Goal: Transaction & Acquisition: Obtain resource

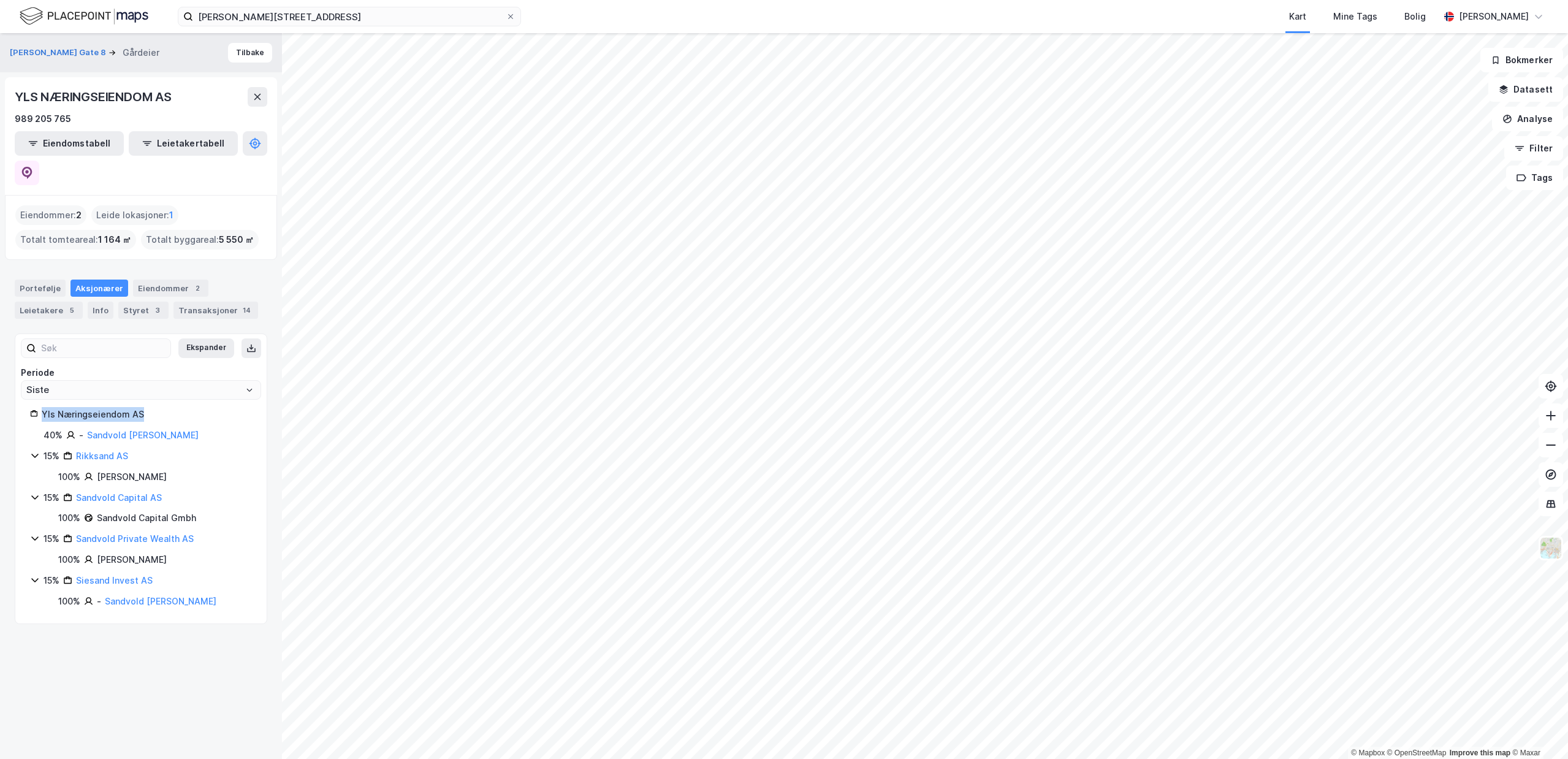
drag, startPoint x: 145, startPoint y: 383, endPoint x: 37, endPoint y: 385, distance: 108.0
click at [37, 407] on div "Yls Næringseiendom AS" at bounding box center [140, 414] width 222 height 15
copy div "Yls Næringseiendom AS"
click at [104, 302] on div "Info" at bounding box center [100, 310] width 26 height 17
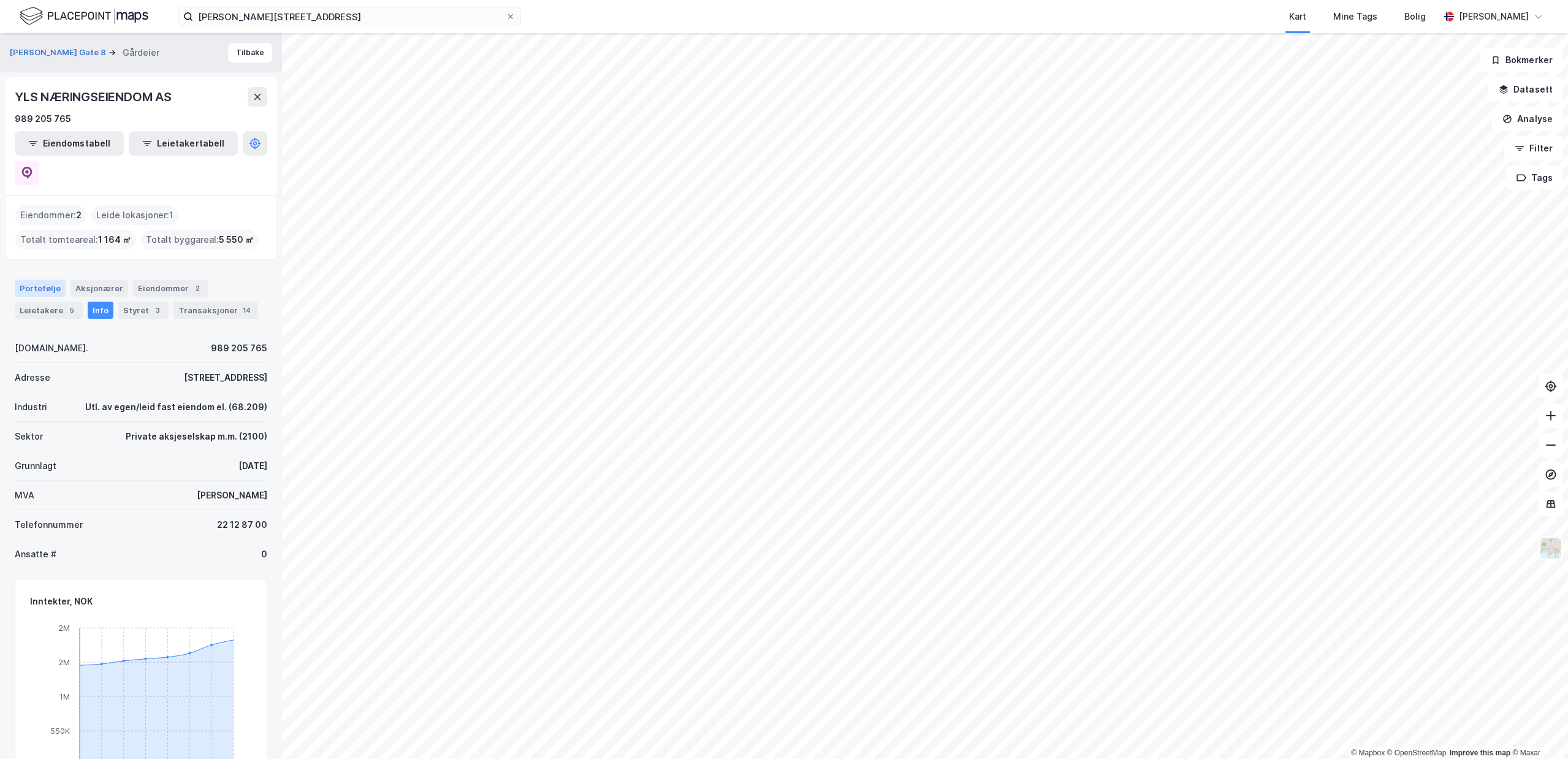
click at [61, 280] on div "Portefølje" at bounding box center [40, 288] width 51 height 17
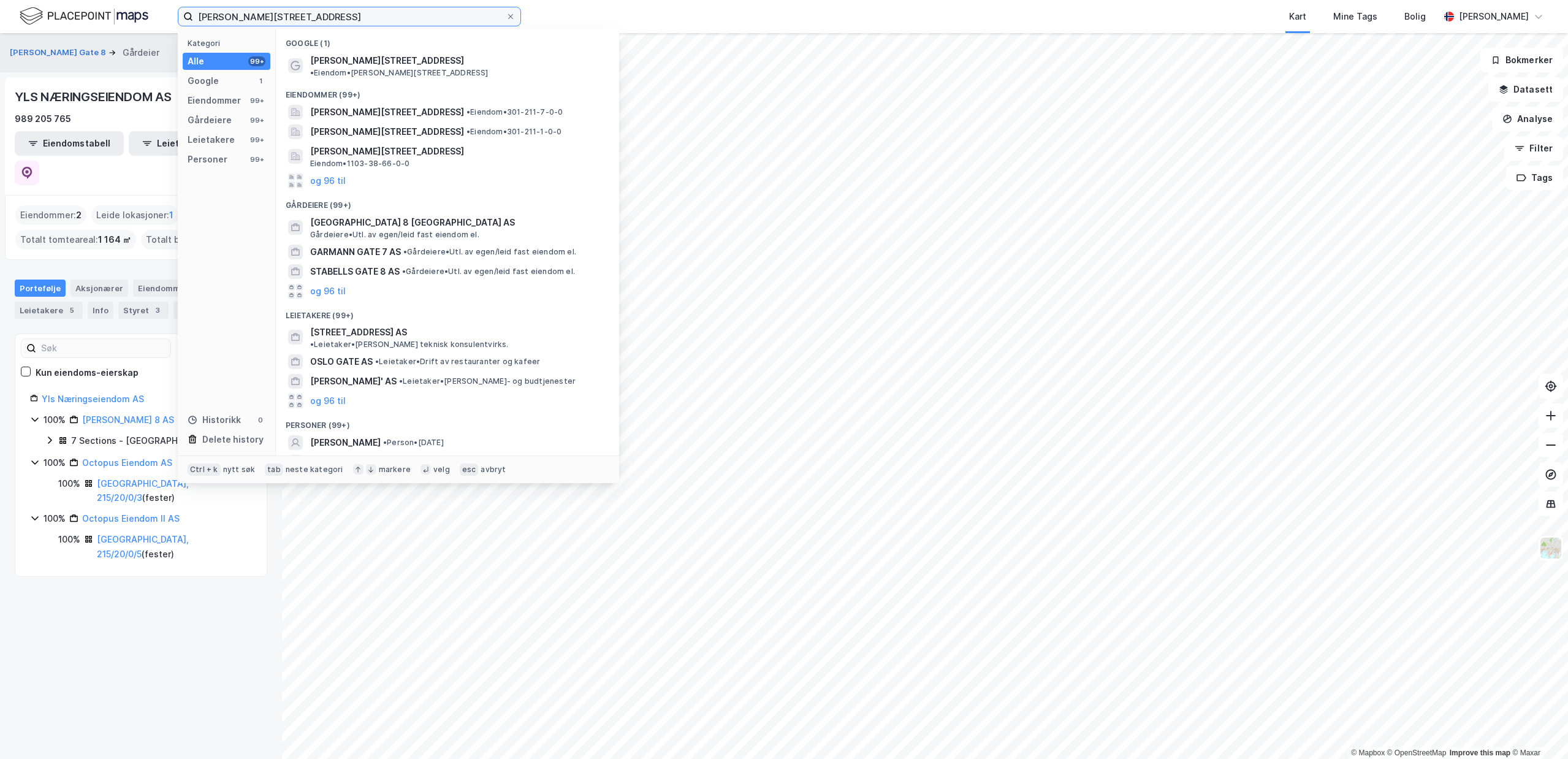
drag, startPoint x: 331, startPoint y: 10, endPoint x: 118, endPoint y: 8, distance: 213.0
click at [193, 8] on input "[PERSON_NAME][STREET_ADDRESS]" at bounding box center [350, 17] width 313 height 19
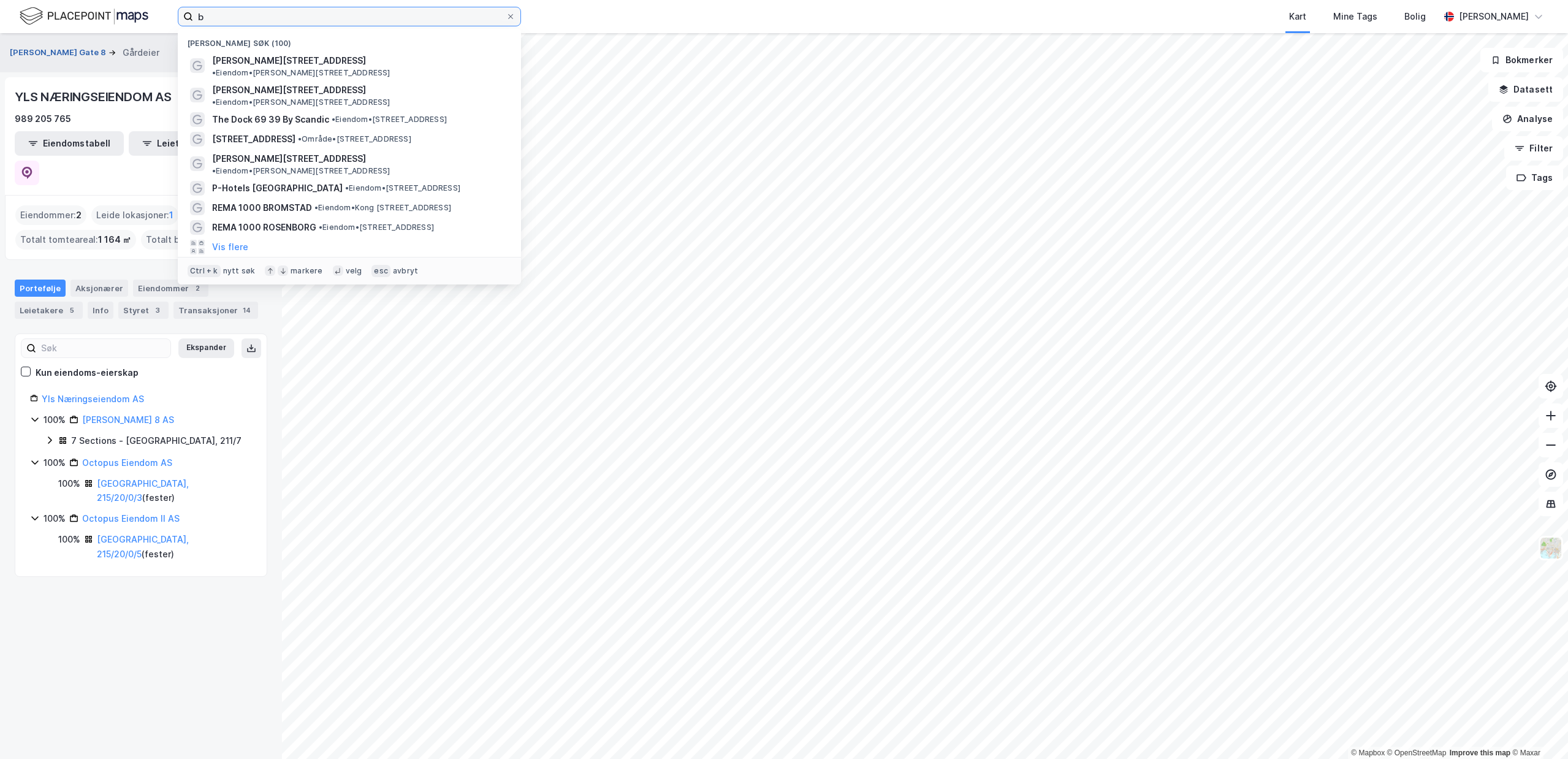
type input "b"
click at [41, 53] on button "[PERSON_NAME] Gate 8" at bounding box center [59, 52] width 99 height 12
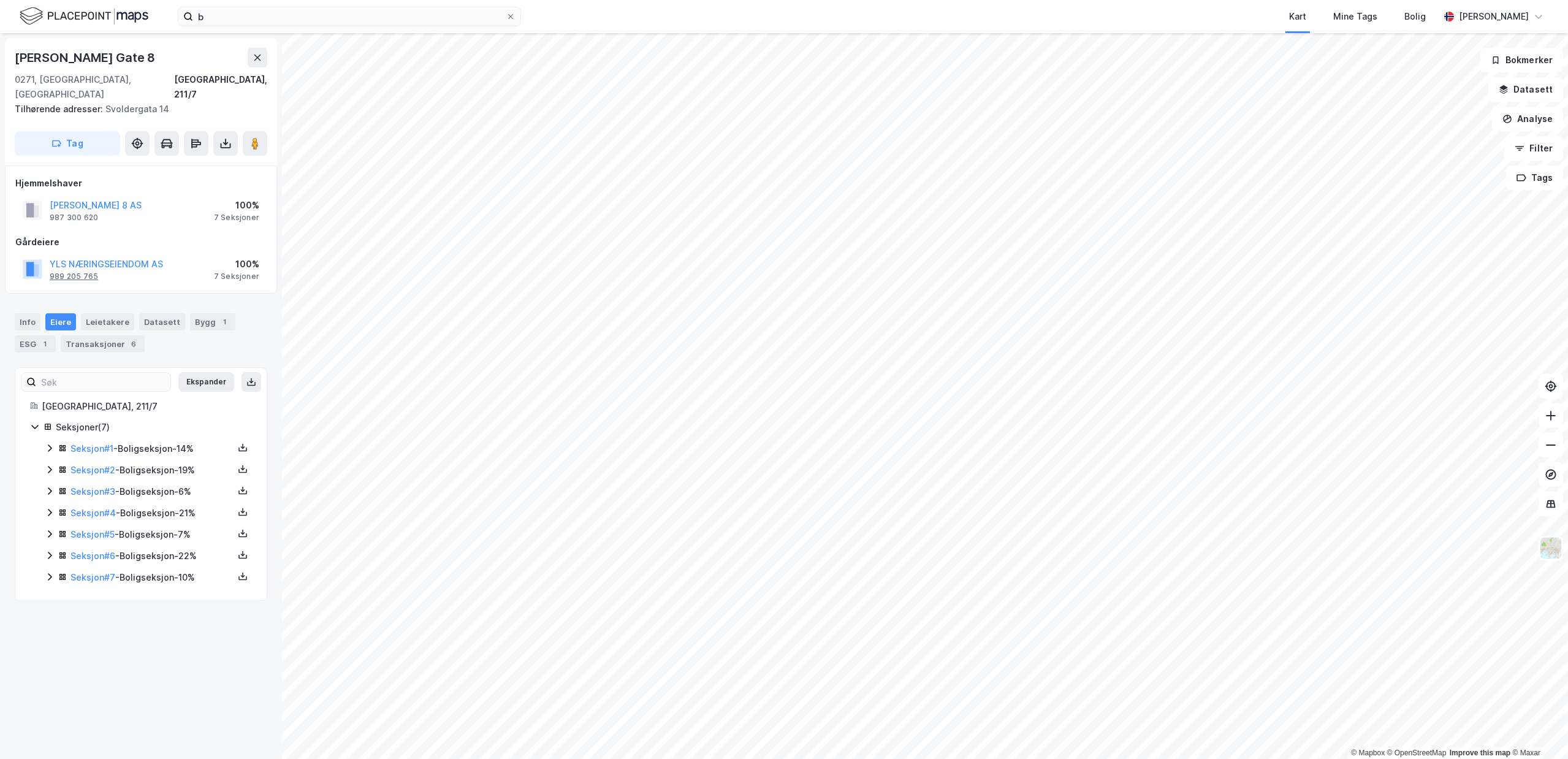
click at [64, 271] on div "989 205 765" at bounding box center [74, 276] width 48 height 10
click at [84, 213] on div "987 300 620" at bounding box center [74, 218] width 48 height 10
click at [30, 313] on div "Info" at bounding box center [27, 321] width 26 height 17
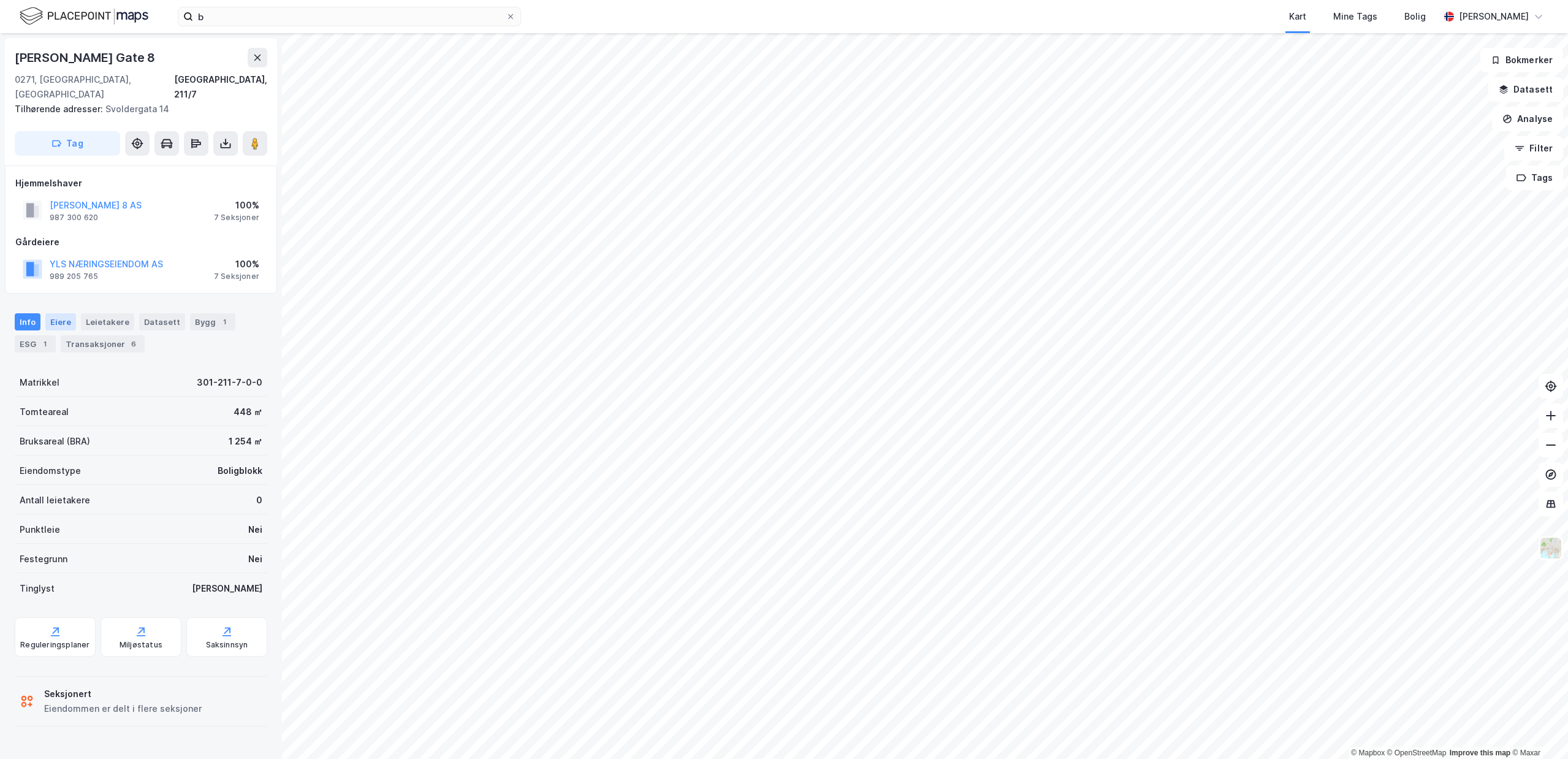
click at [69, 313] on div "Eiere" at bounding box center [61, 321] width 30 height 17
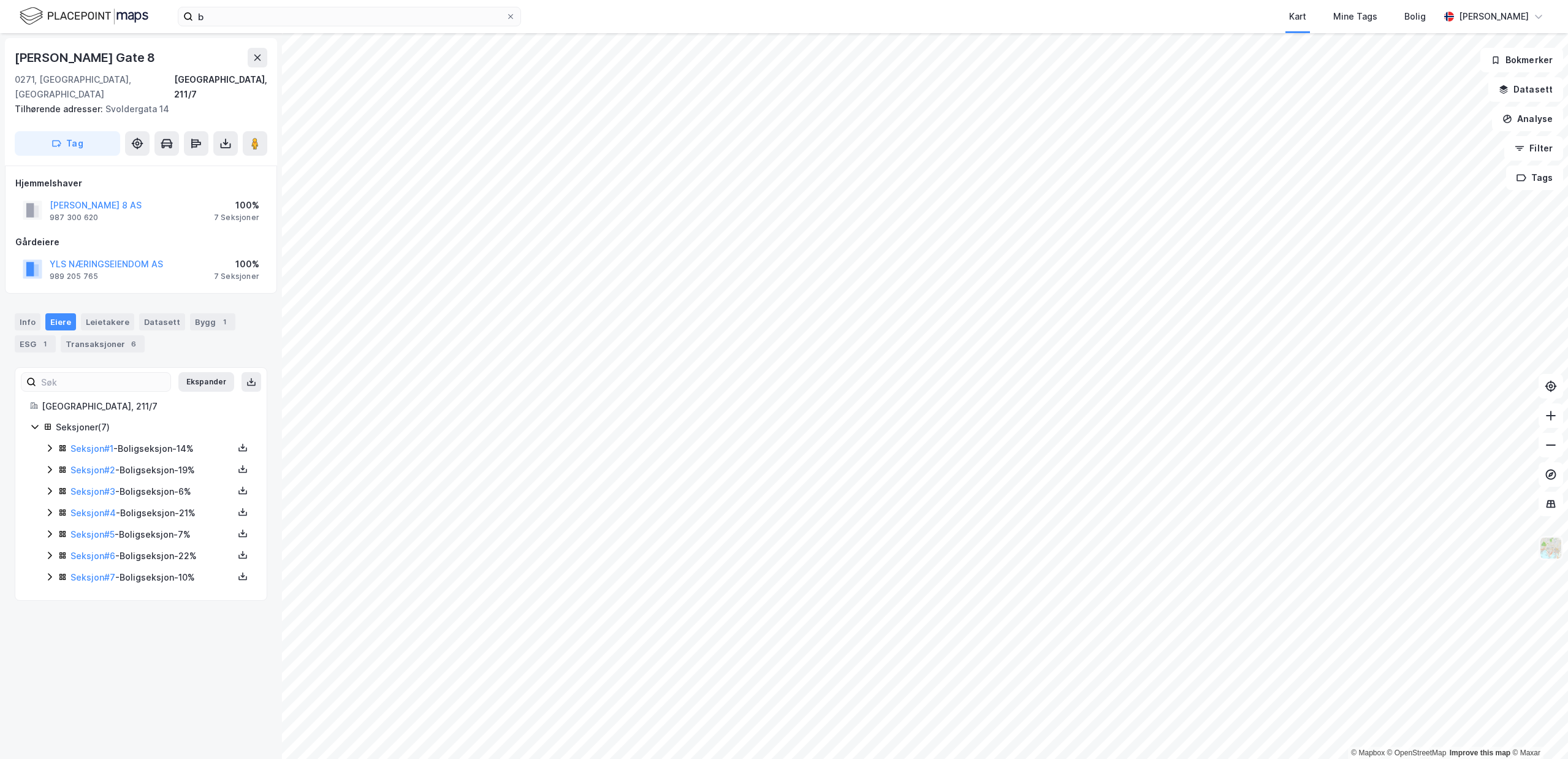
click at [1553, 545] on img at bounding box center [1551, 548] width 23 height 23
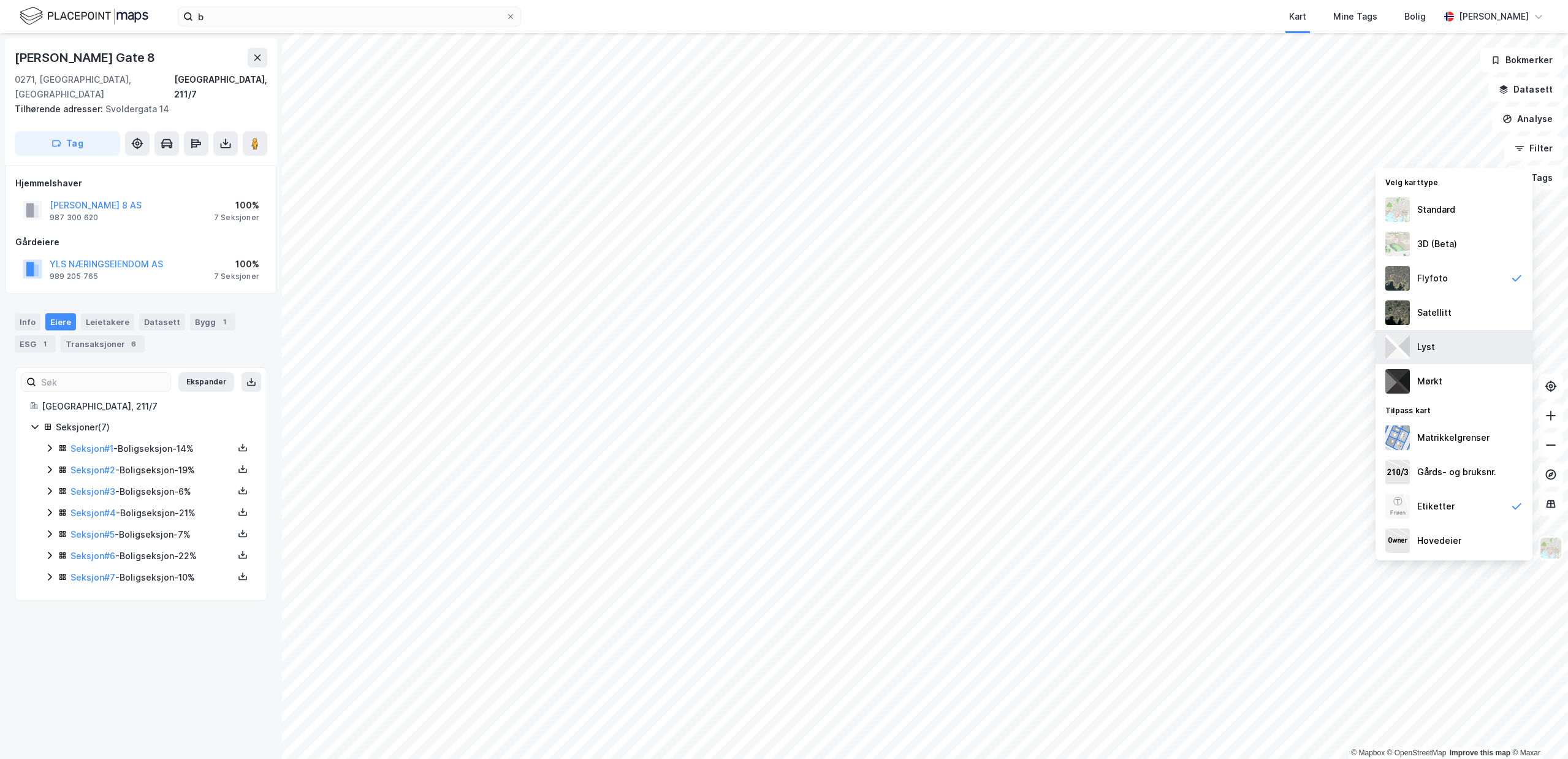
click at [1493, 351] on div "Lyst" at bounding box center [1453, 347] width 157 height 35
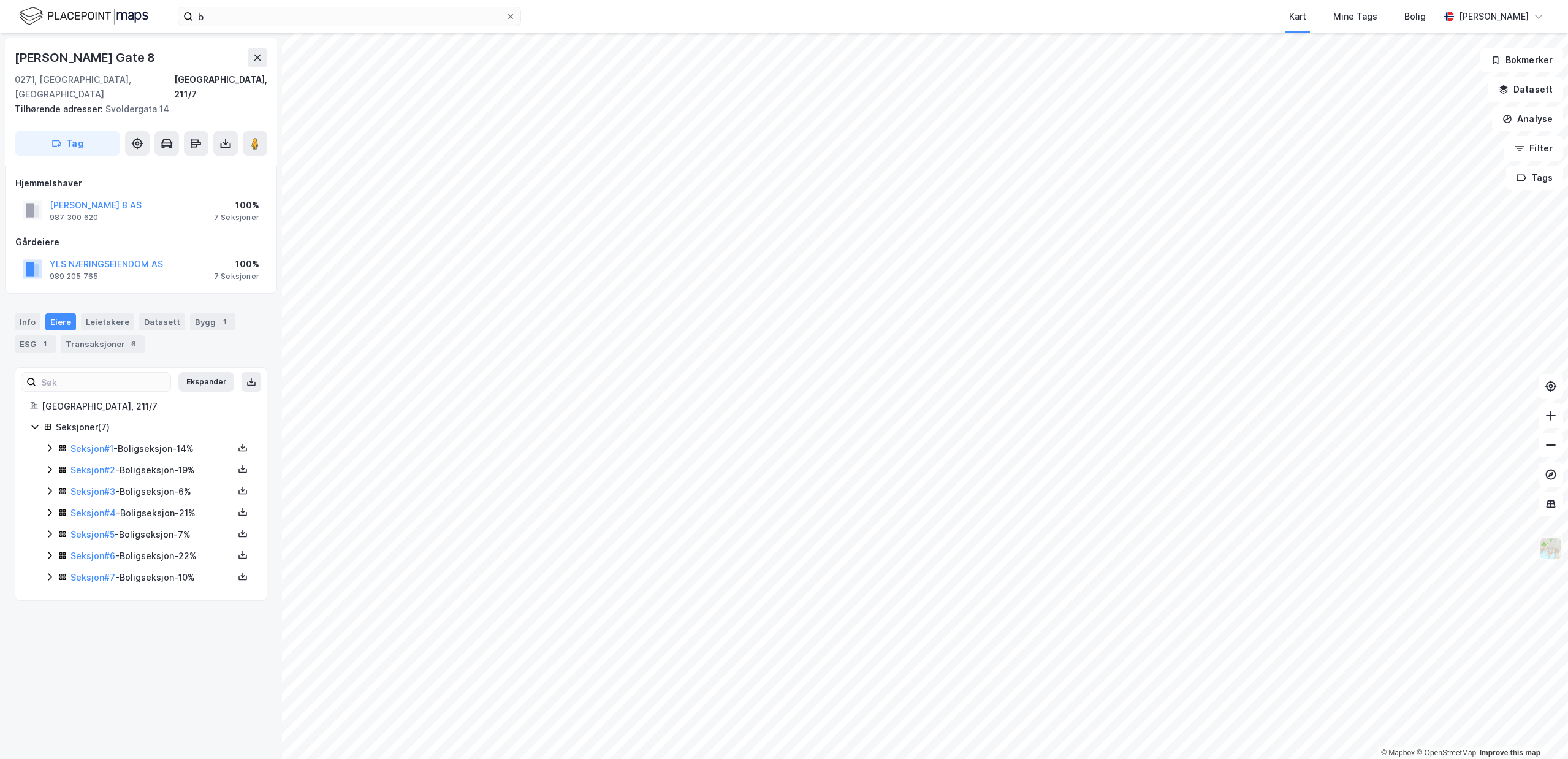
click at [1551, 551] on img at bounding box center [1551, 548] width 23 height 23
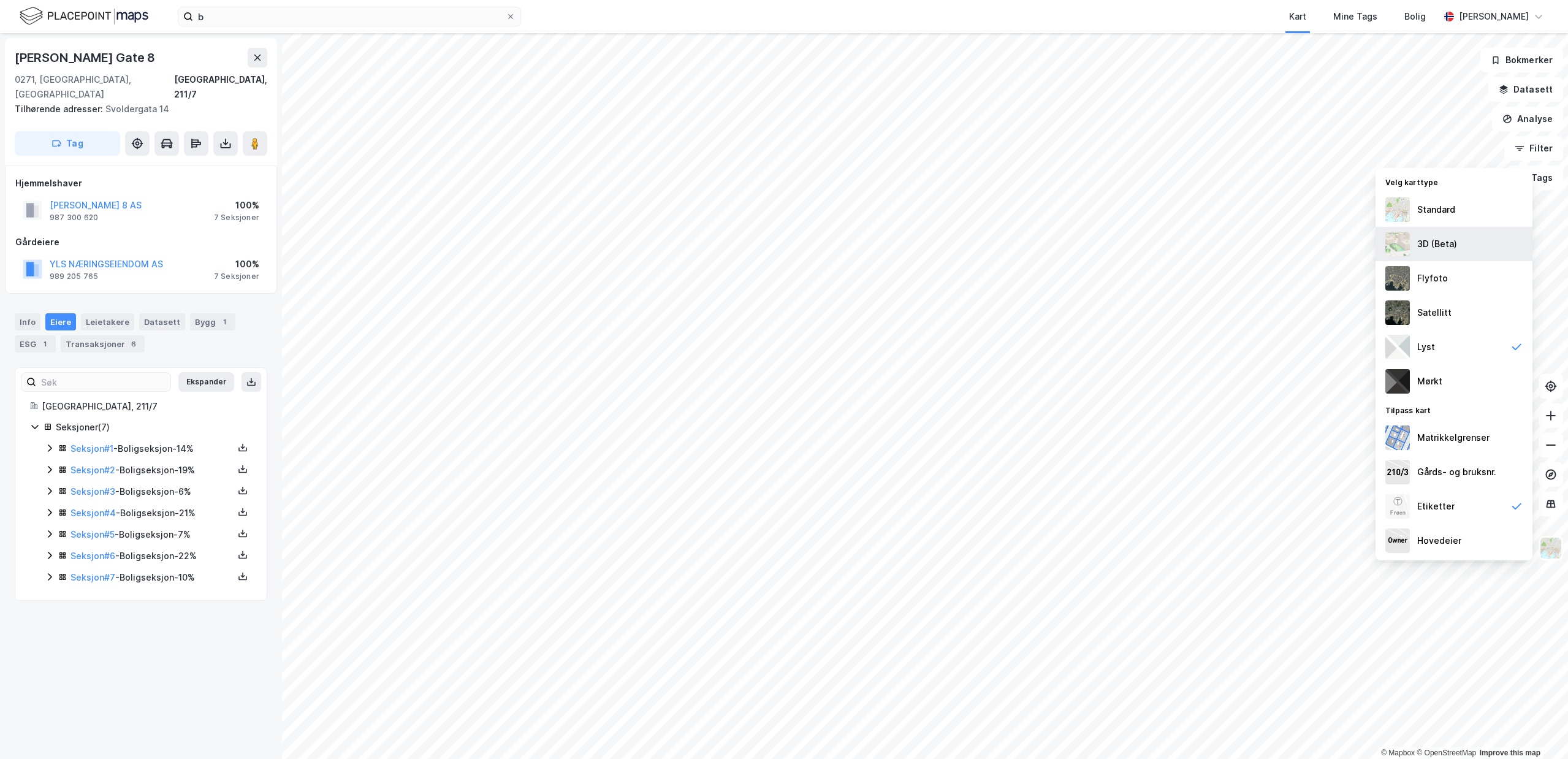
click at [1480, 256] on div "3D (Beta)" at bounding box center [1453, 244] width 157 height 35
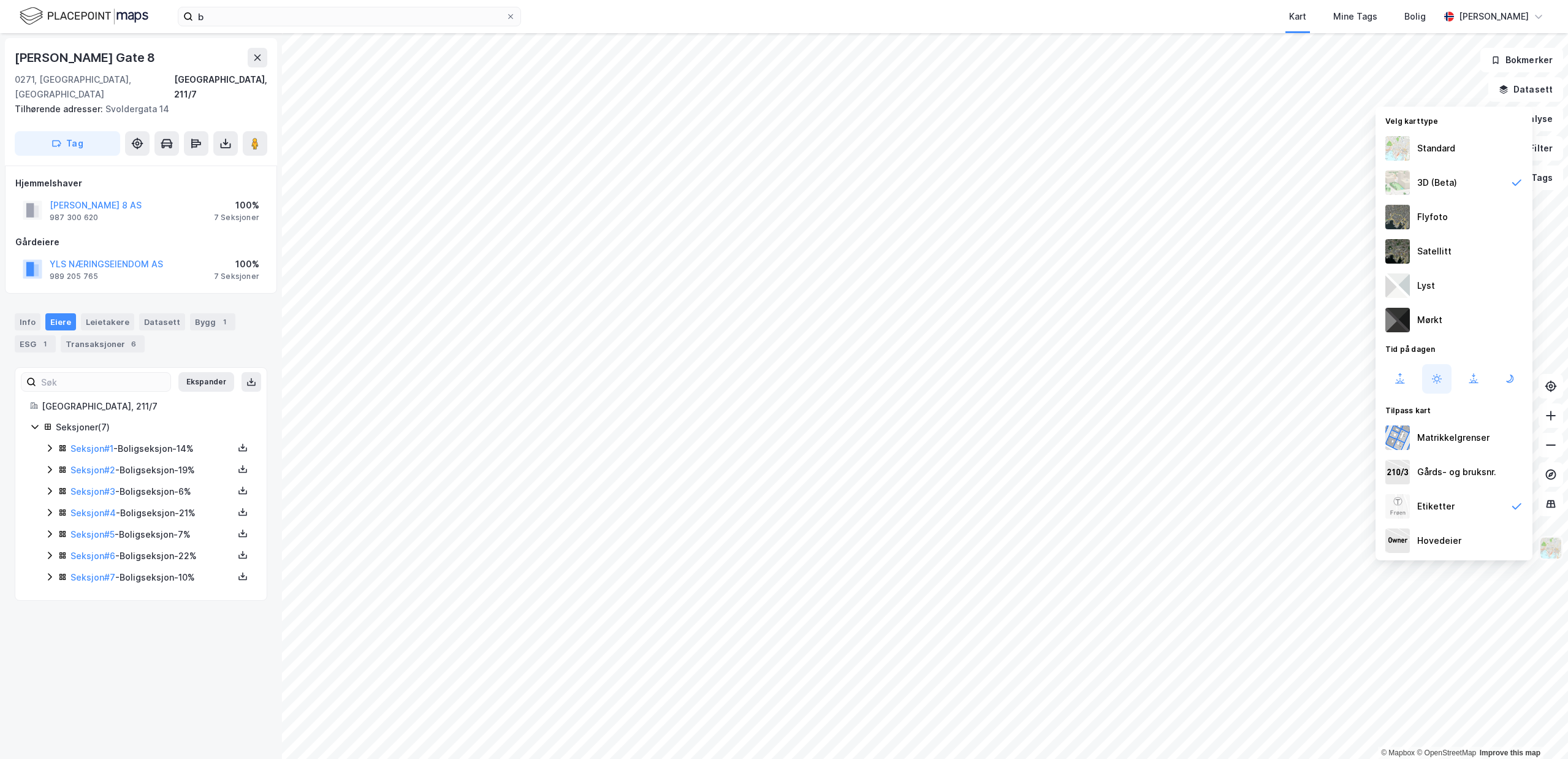
click at [1548, 545] on img at bounding box center [1551, 548] width 23 height 23
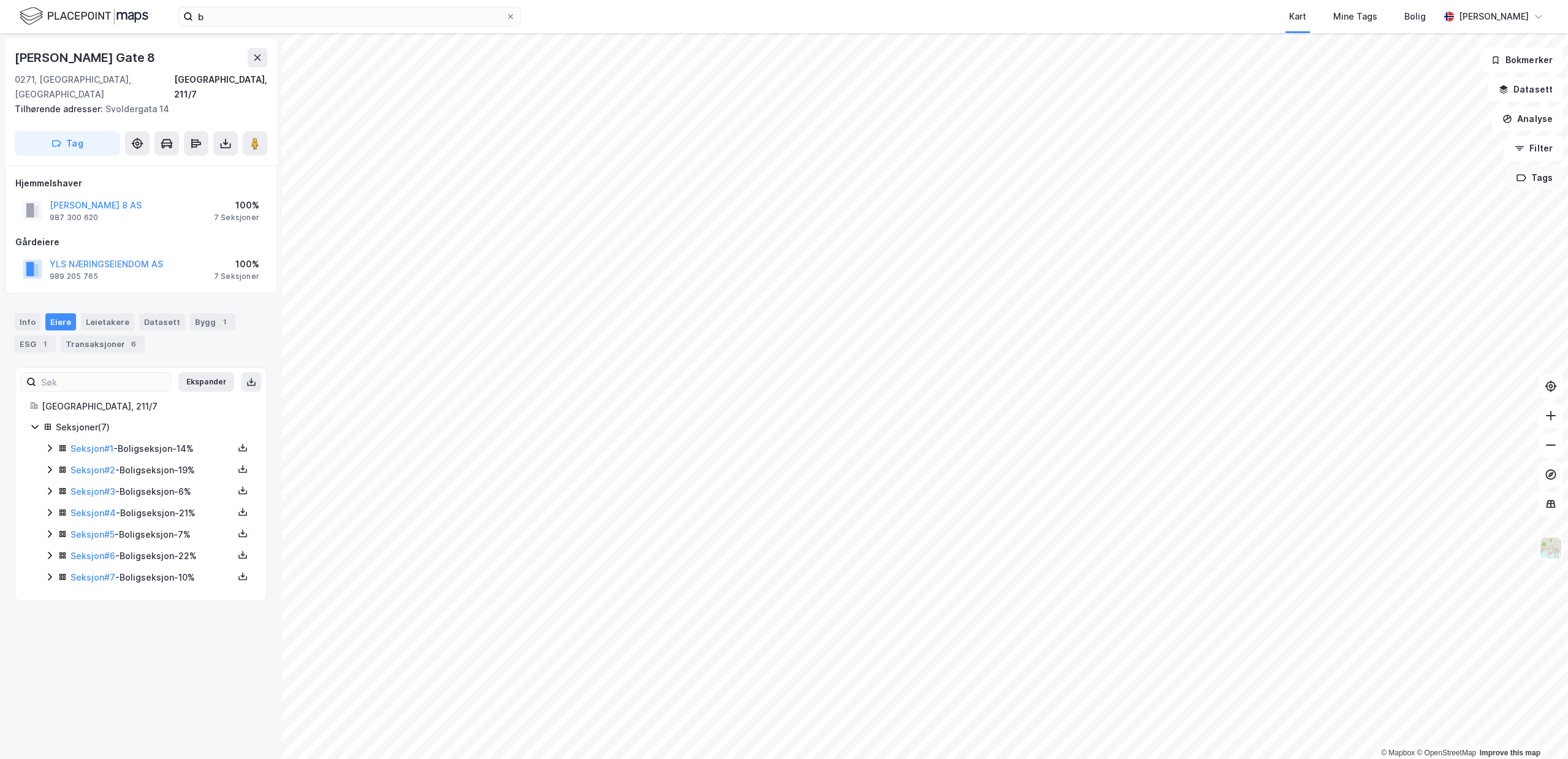
click at [1538, 173] on button "Tags" at bounding box center [1534, 177] width 57 height 24
click at [1531, 171] on button "Tags" at bounding box center [1534, 177] width 57 height 24
click at [1535, 151] on button "Filter" at bounding box center [1533, 148] width 59 height 24
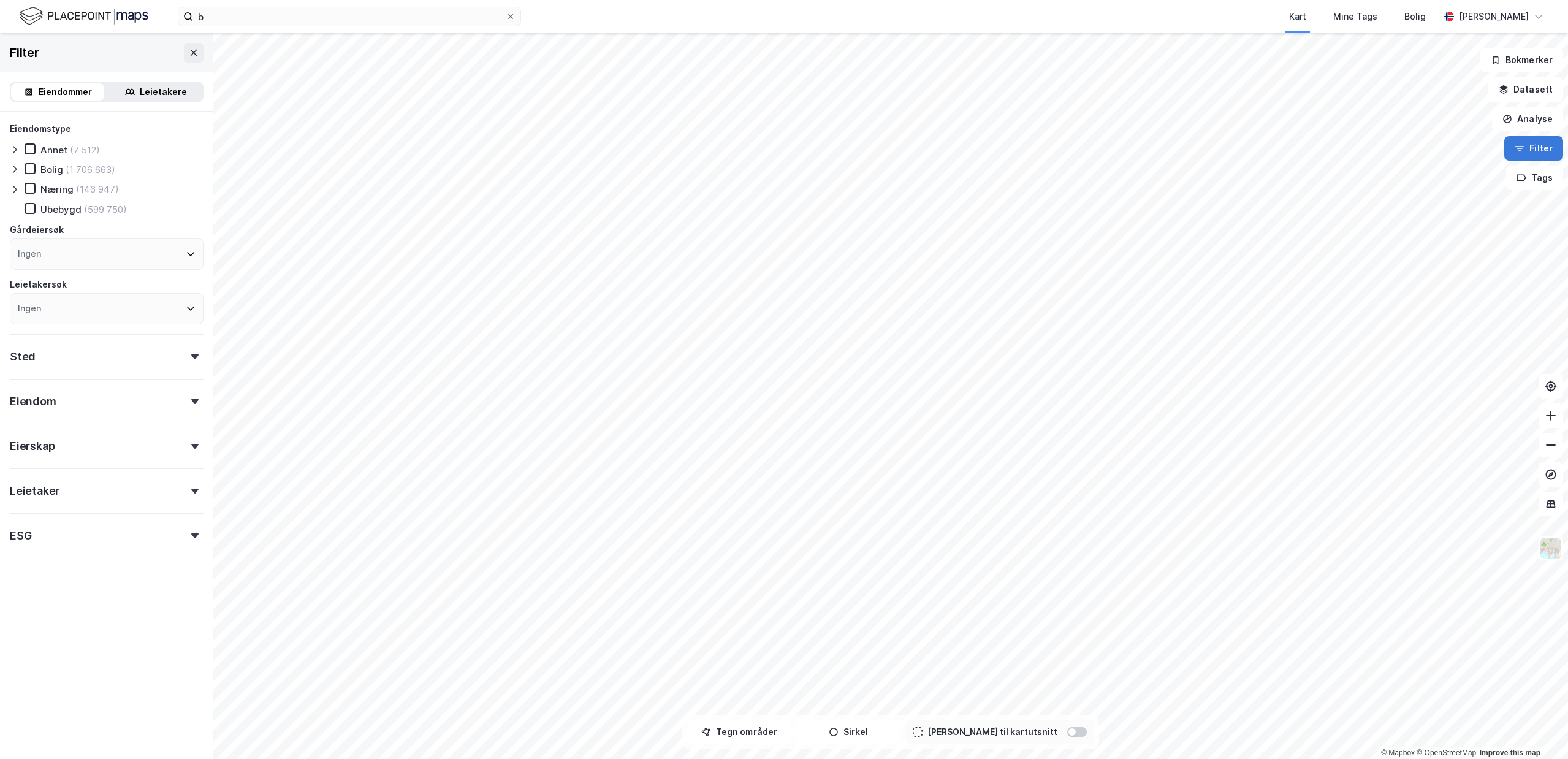
click at [1535, 151] on button "Filter" at bounding box center [1533, 148] width 59 height 24
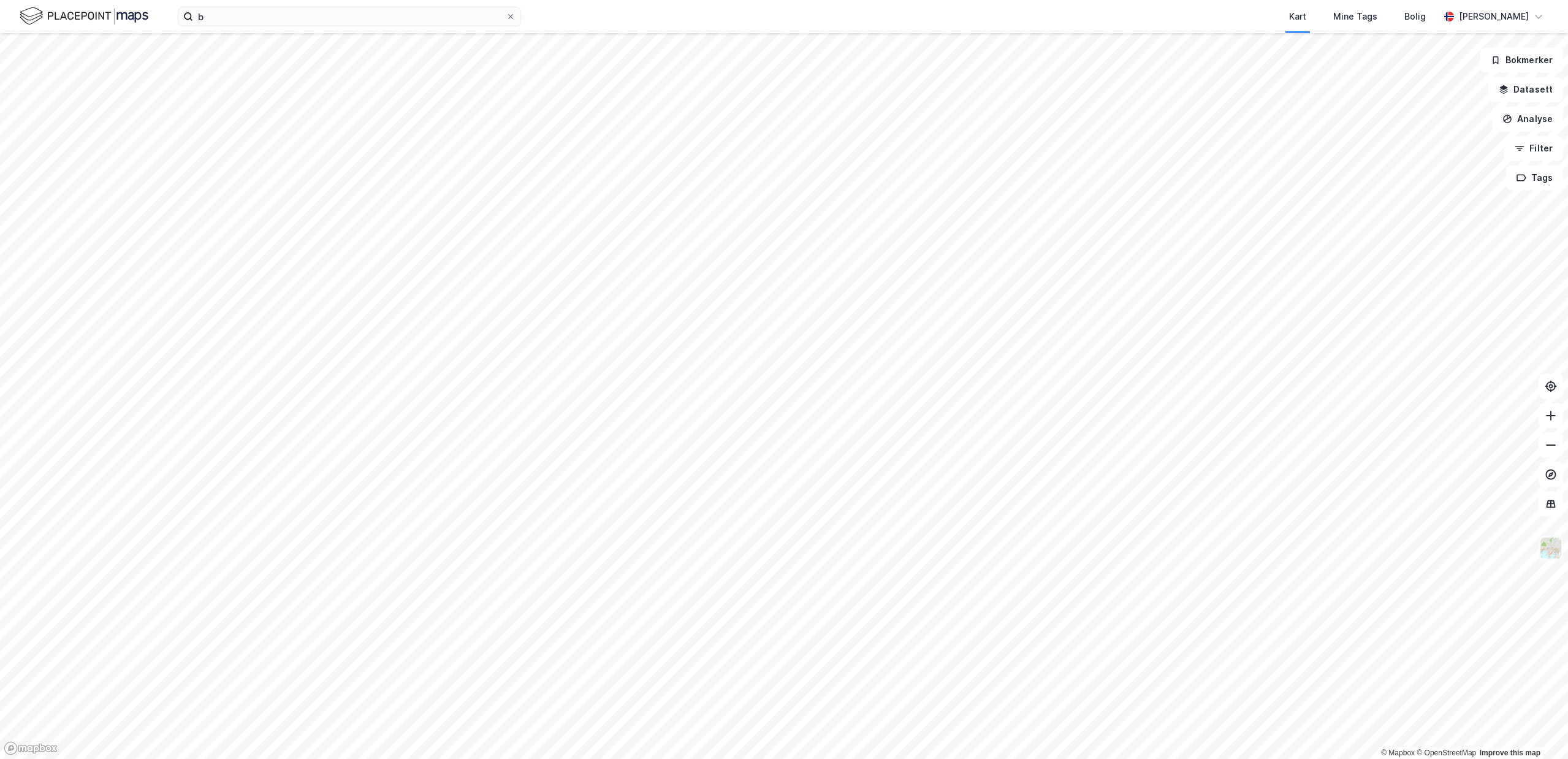
click at [1546, 554] on img at bounding box center [1551, 548] width 23 height 23
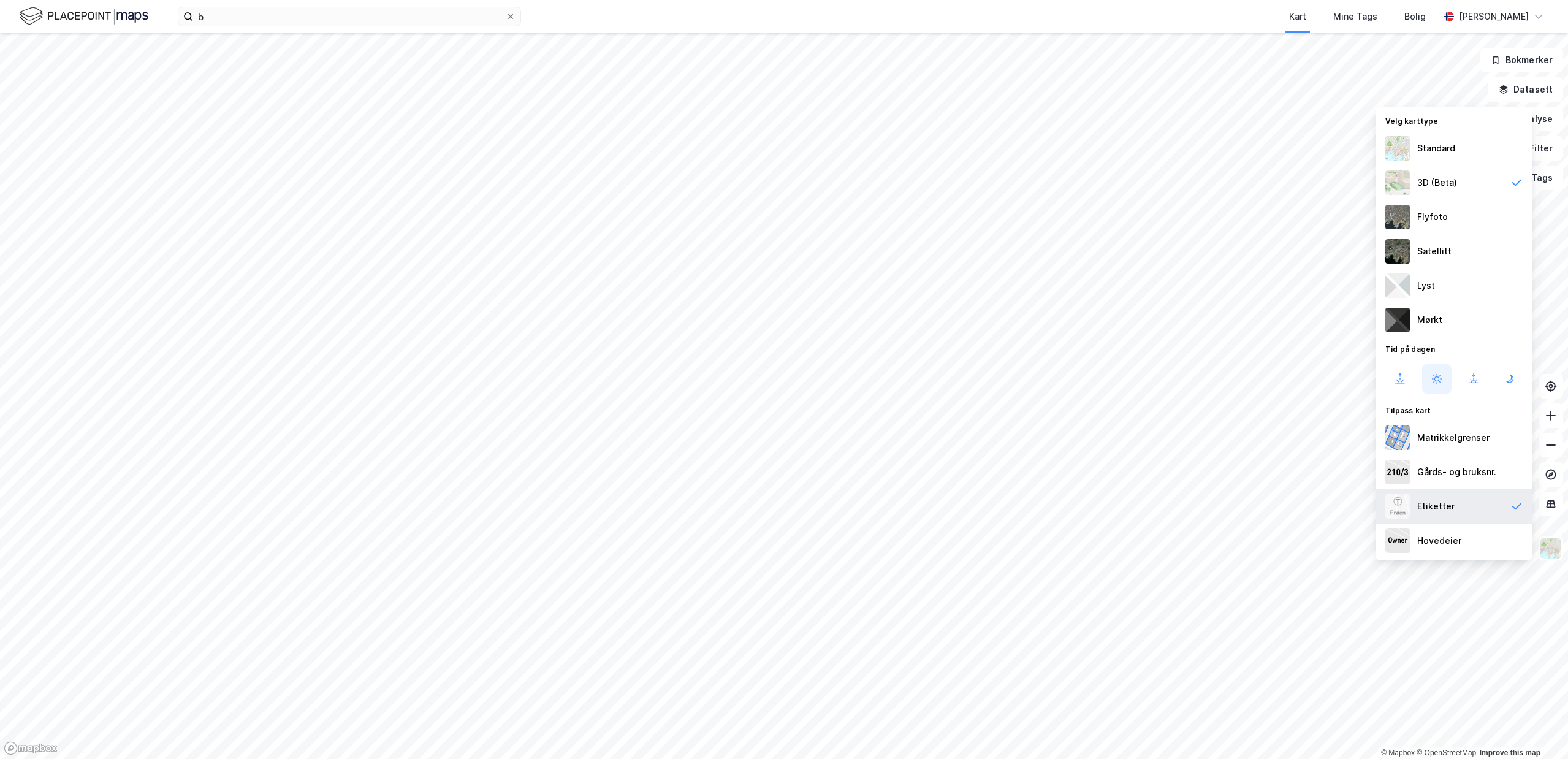
click at [1486, 507] on div "Etiketter" at bounding box center [1453, 506] width 157 height 35
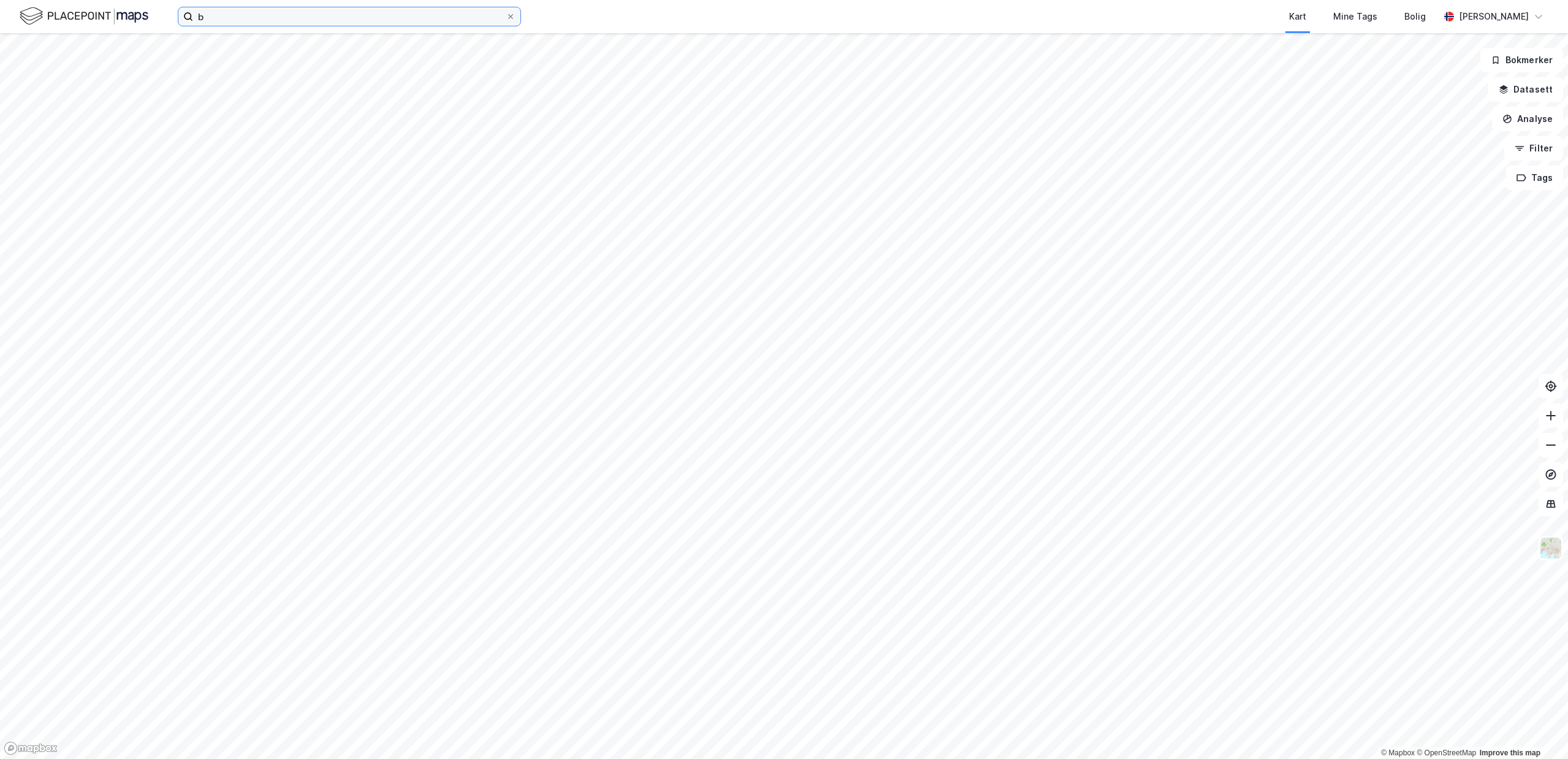
click at [383, 23] on input "b" at bounding box center [350, 17] width 313 height 19
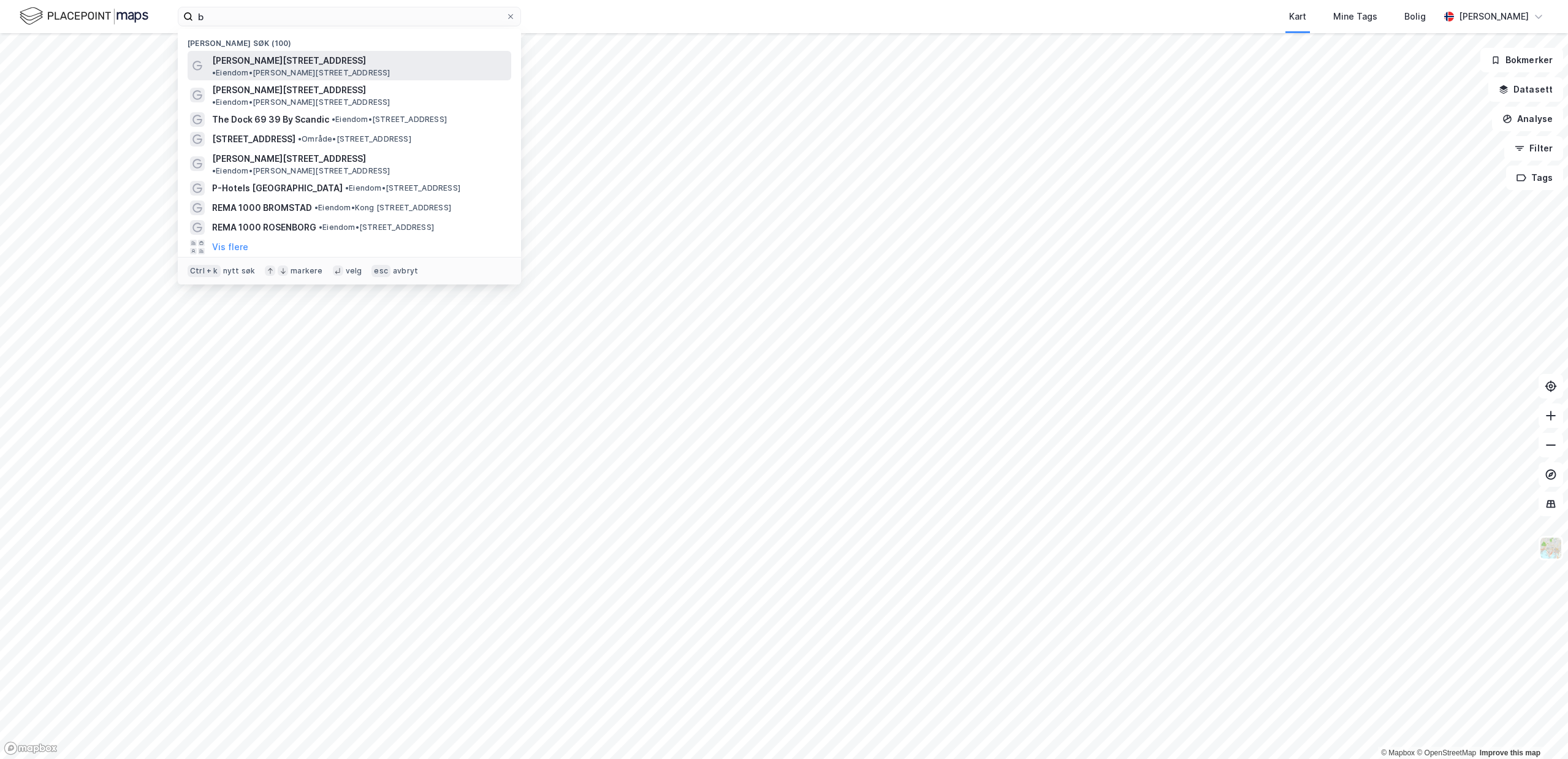
click at [372, 68] on span "• Eiendom • [PERSON_NAME][STREET_ADDRESS]" at bounding box center [301, 73] width 178 height 10
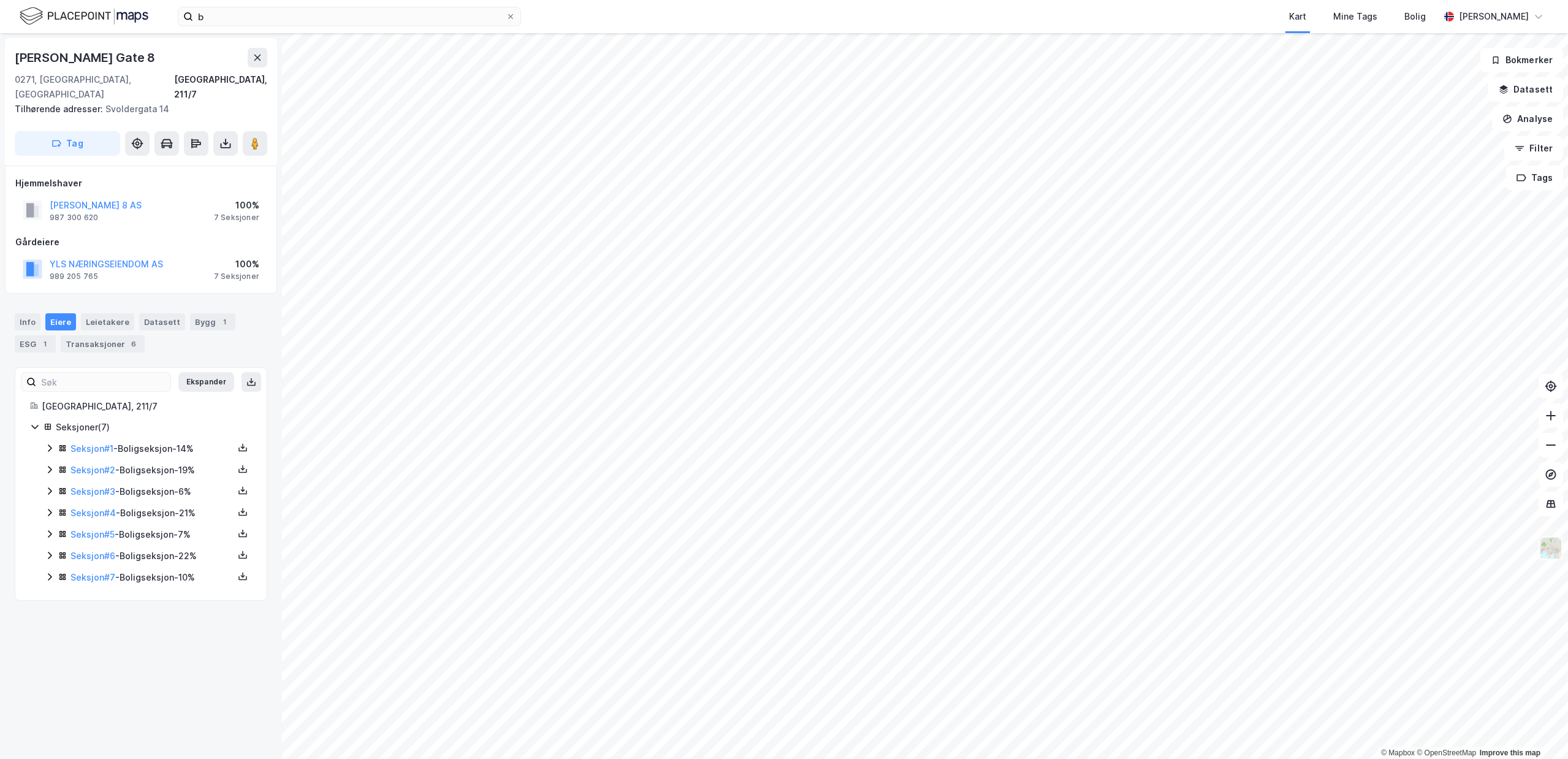
click at [1555, 546] on img at bounding box center [1551, 548] width 23 height 23
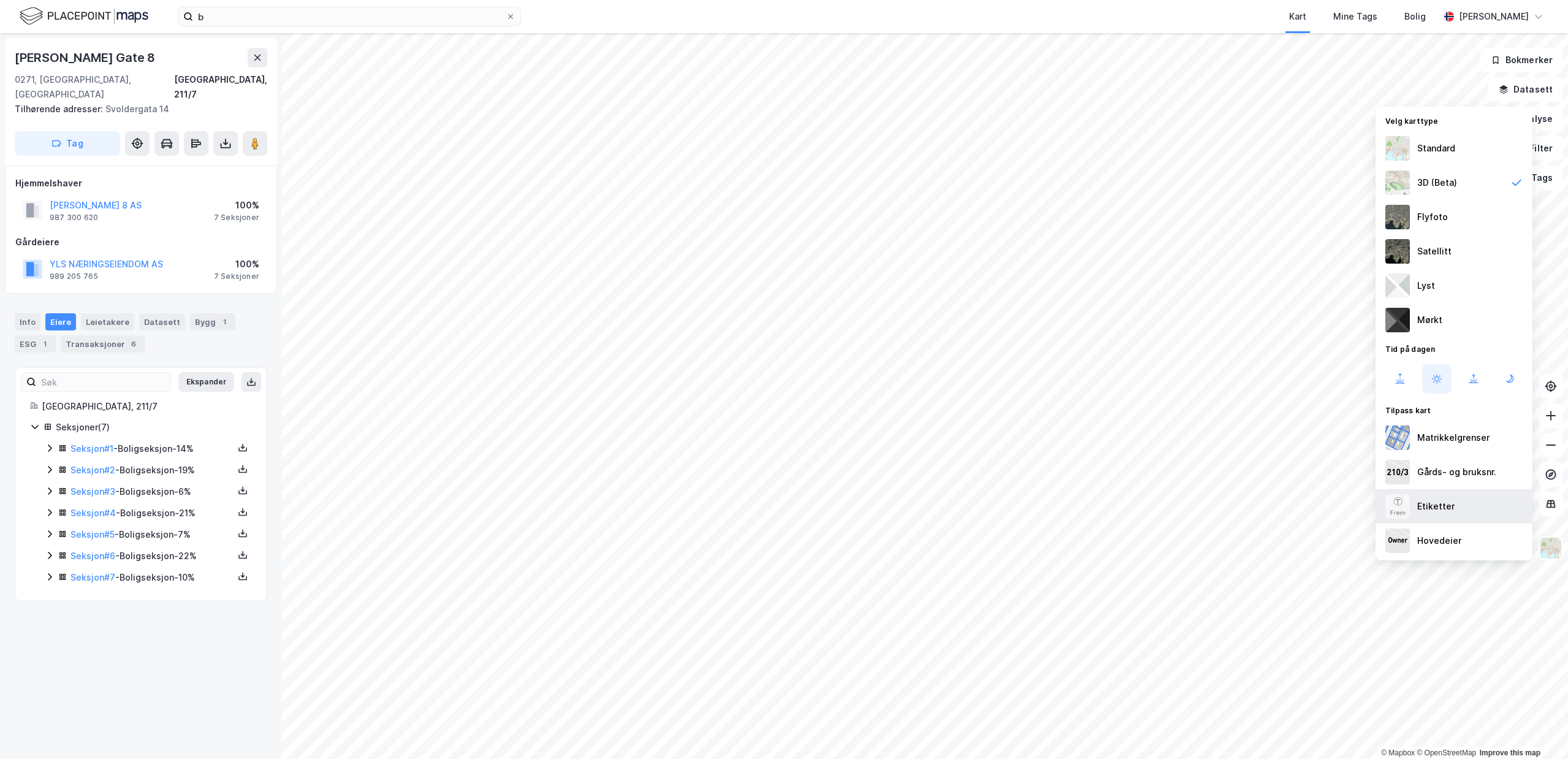
click at [1420, 508] on div "Etiketter" at bounding box center [1436, 506] width 37 height 15
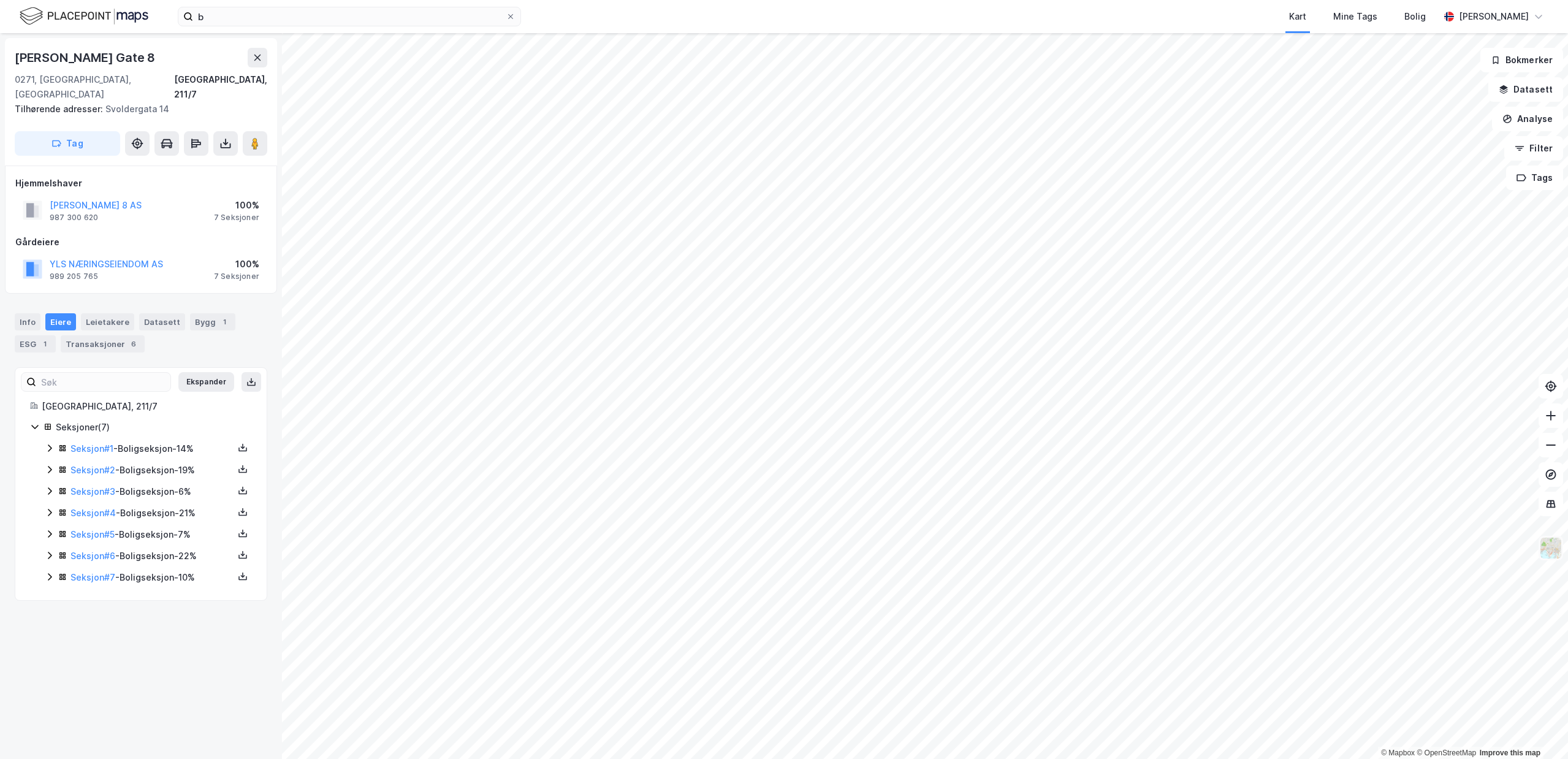
click at [1560, 553] on img at bounding box center [1551, 548] width 23 height 23
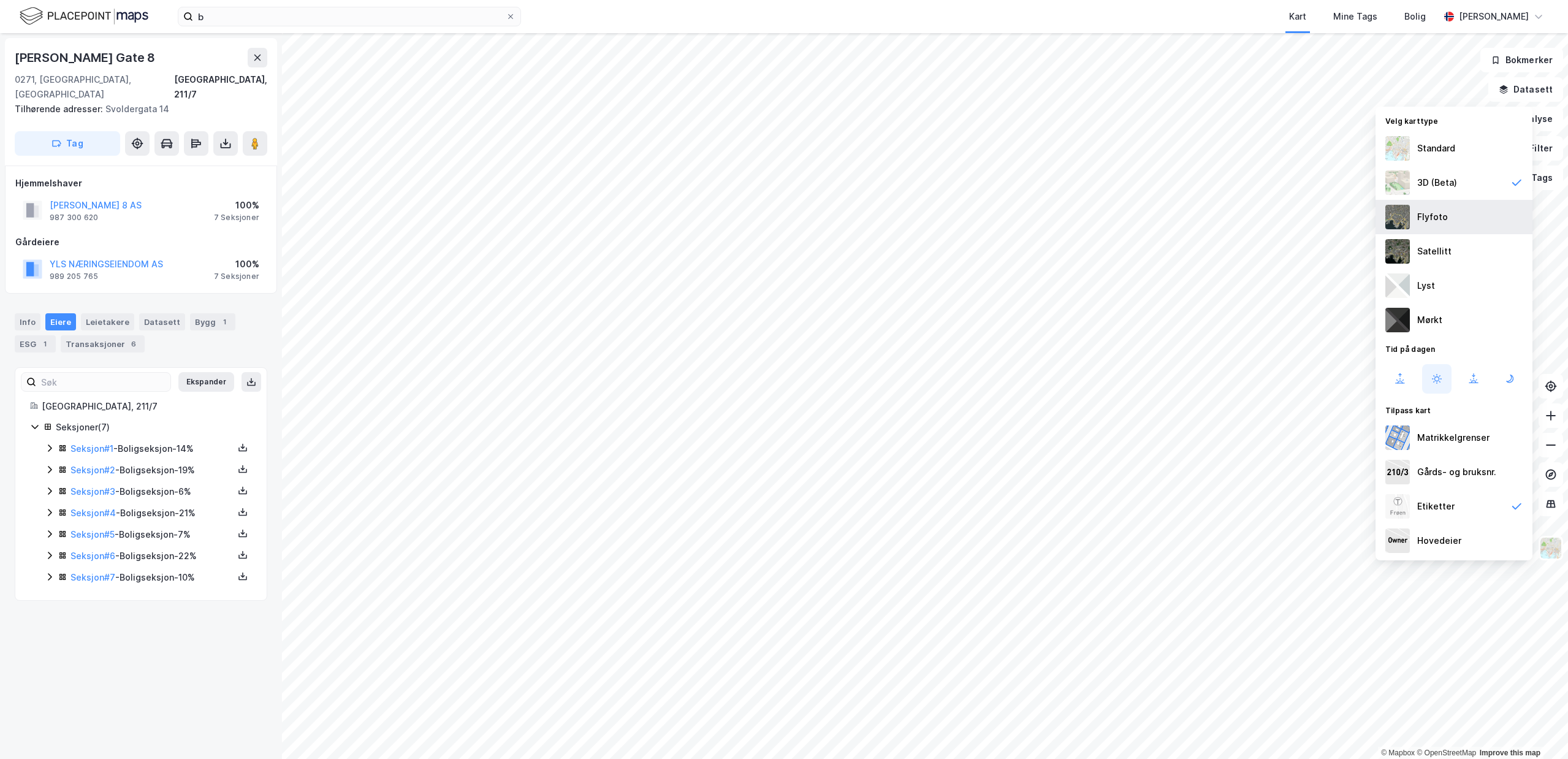
click at [1424, 220] on div "Flyfoto" at bounding box center [1433, 216] width 30 height 15
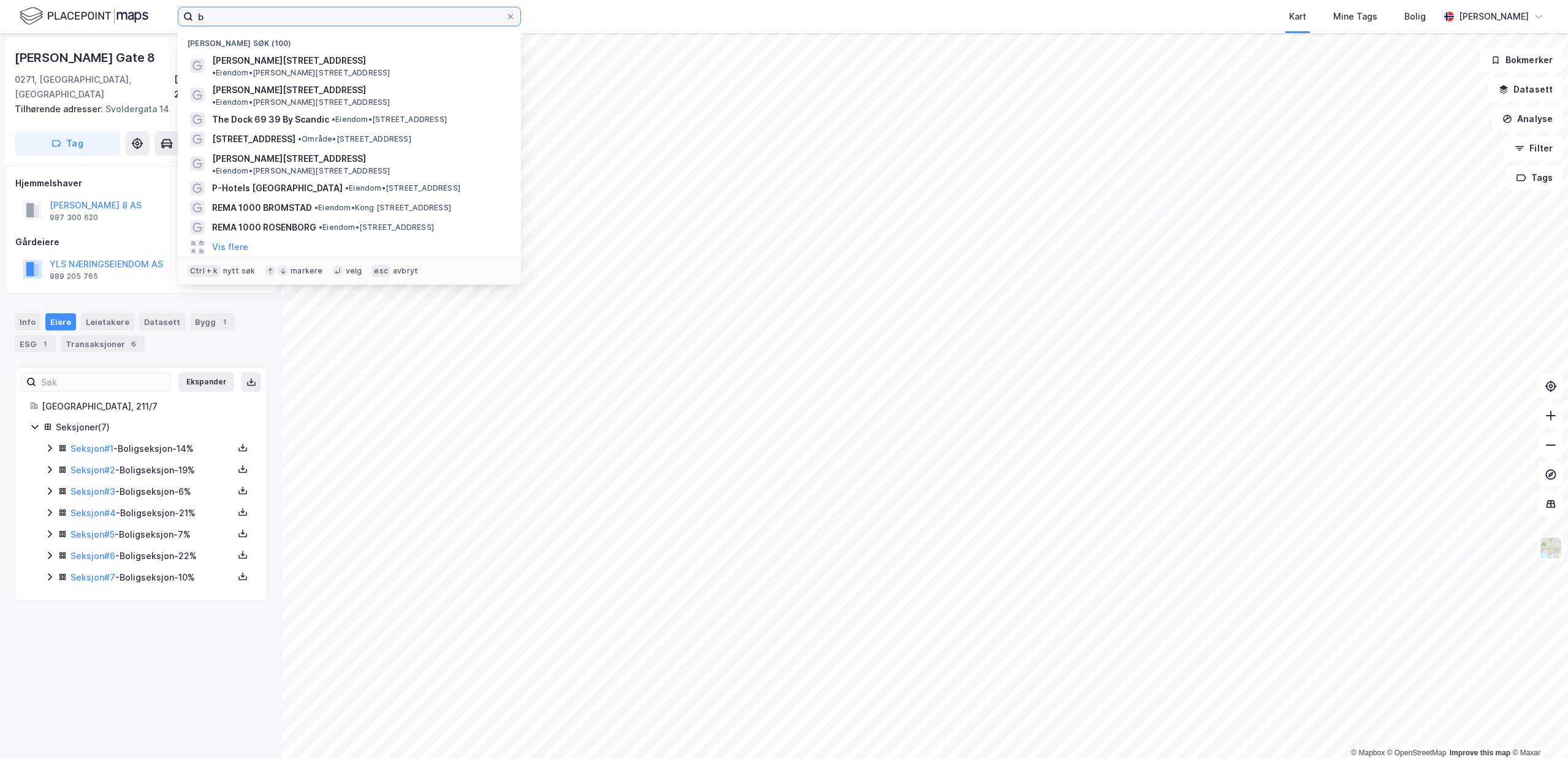
click at [287, 15] on input "b" at bounding box center [350, 17] width 313 height 19
click at [265, 65] on span "[PERSON_NAME][STREET_ADDRESS]" at bounding box center [289, 60] width 154 height 15
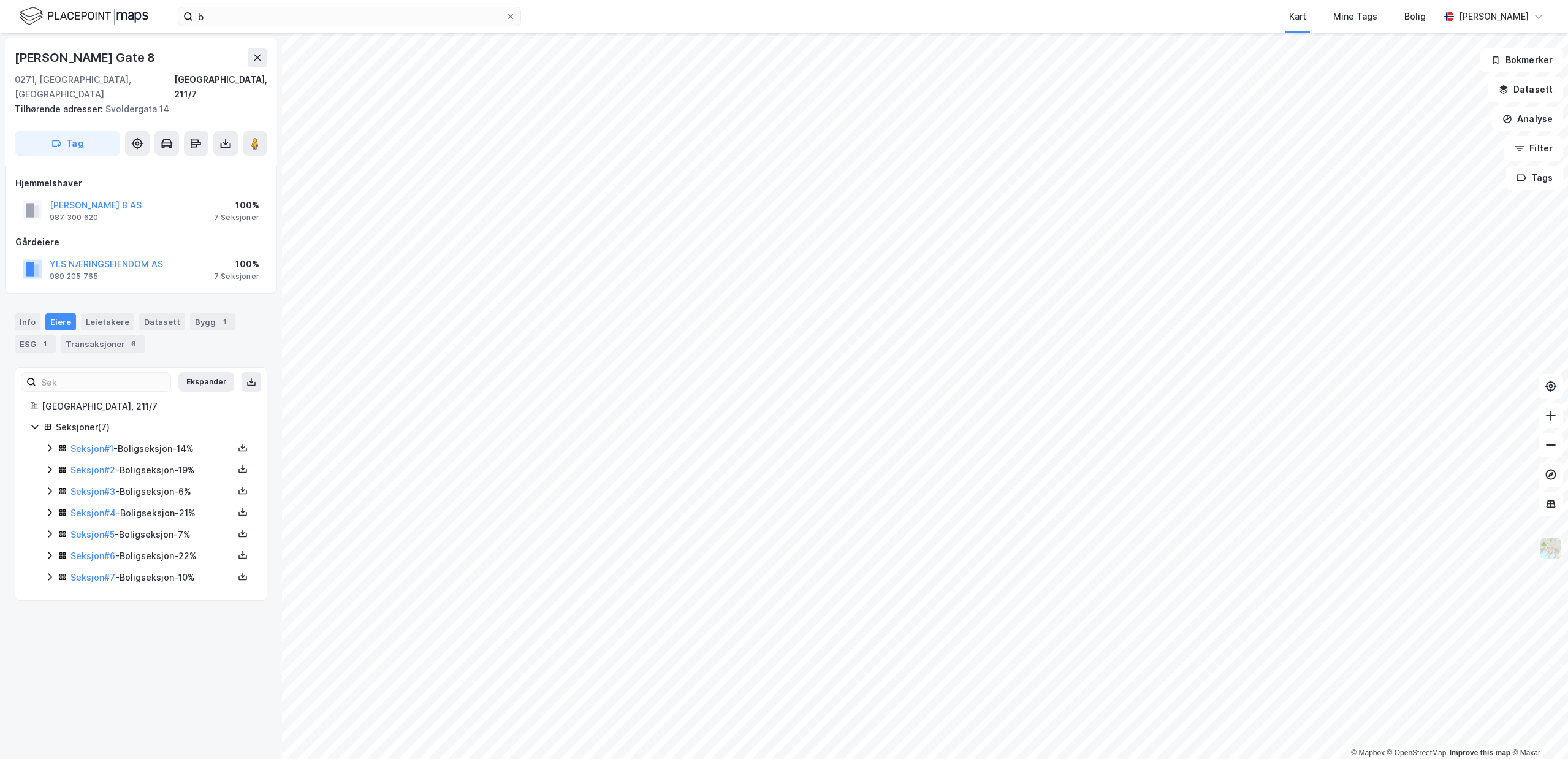
click at [1555, 550] on img at bounding box center [1551, 548] width 23 height 23
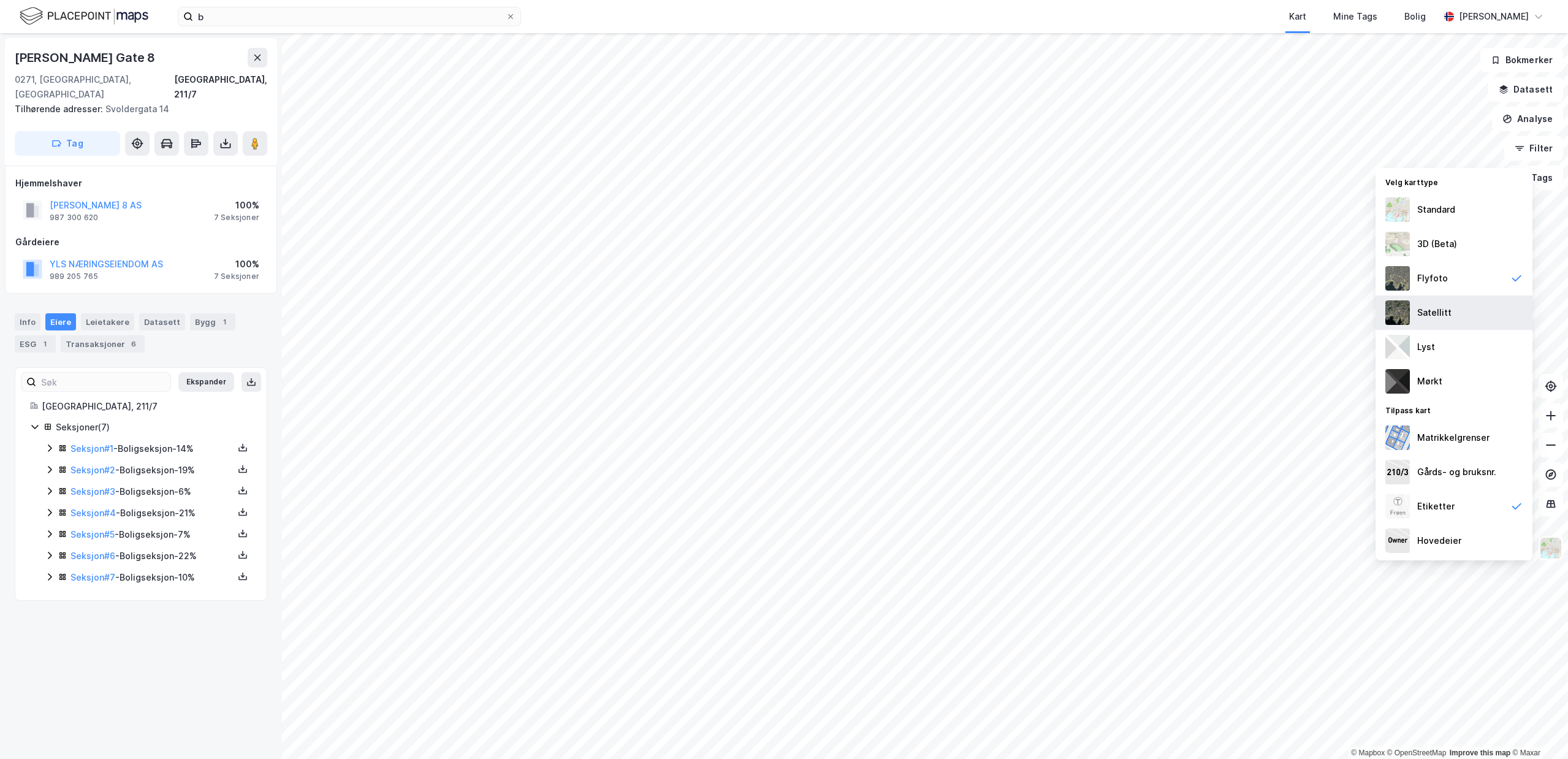
click at [1464, 311] on div "Satellitt" at bounding box center [1453, 313] width 157 height 35
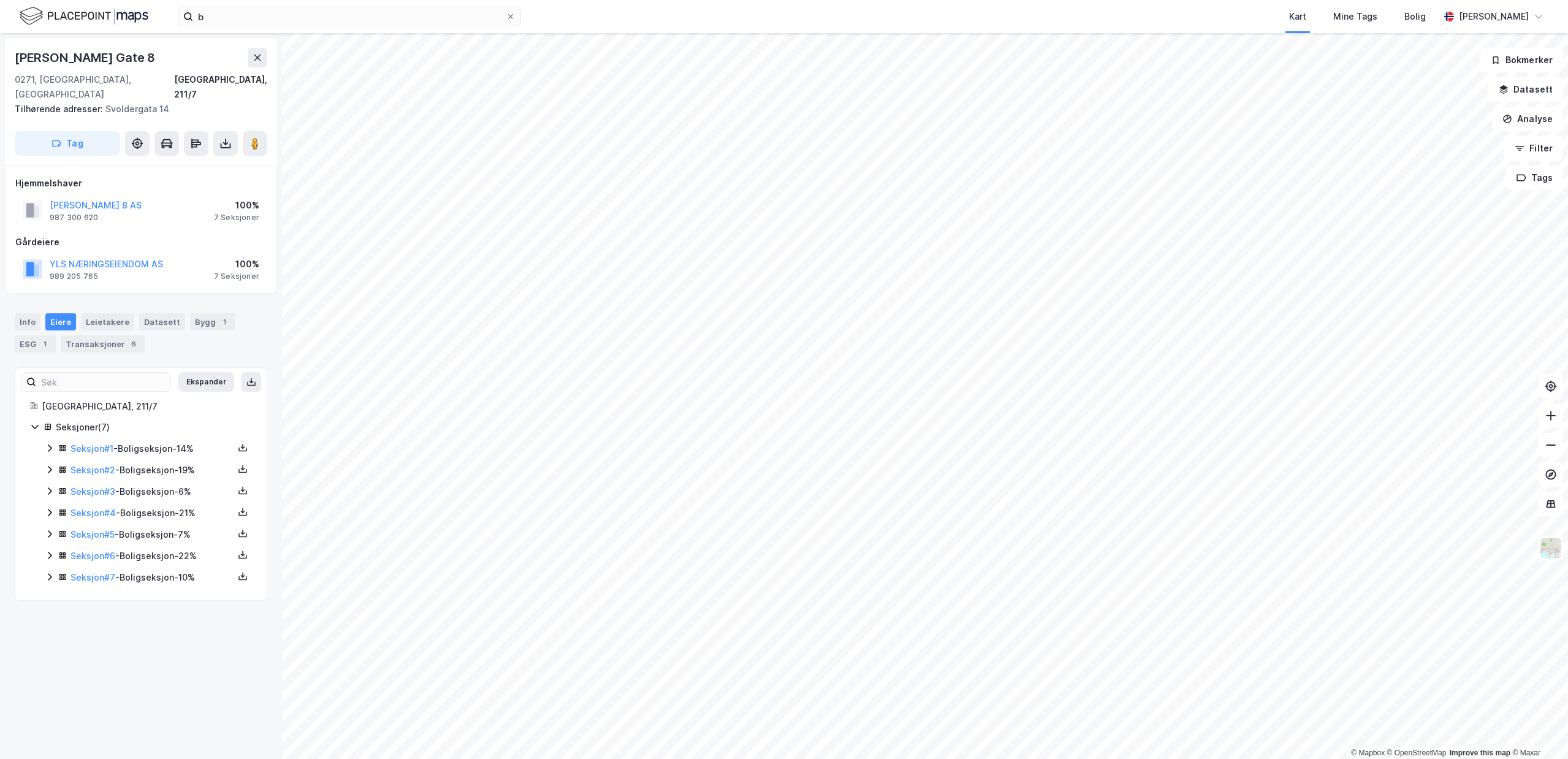
drag, startPoint x: 160, startPoint y: 55, endPoint x: 1, endPoint y: 55, distance: 159.0
click at [1, 55] on div "[PERSON_NAME] [STREET_ADDRESS], 211/7 Tilhørende adresser: [STREET_ADDRESS] Tag…" at bounding box center [141, 396] width 282 height 726
copy div "[PERSON_NAME] Gate 8"
click at [28, 313] on div "Info" at bounding box center [27, 321] width 26 height 17
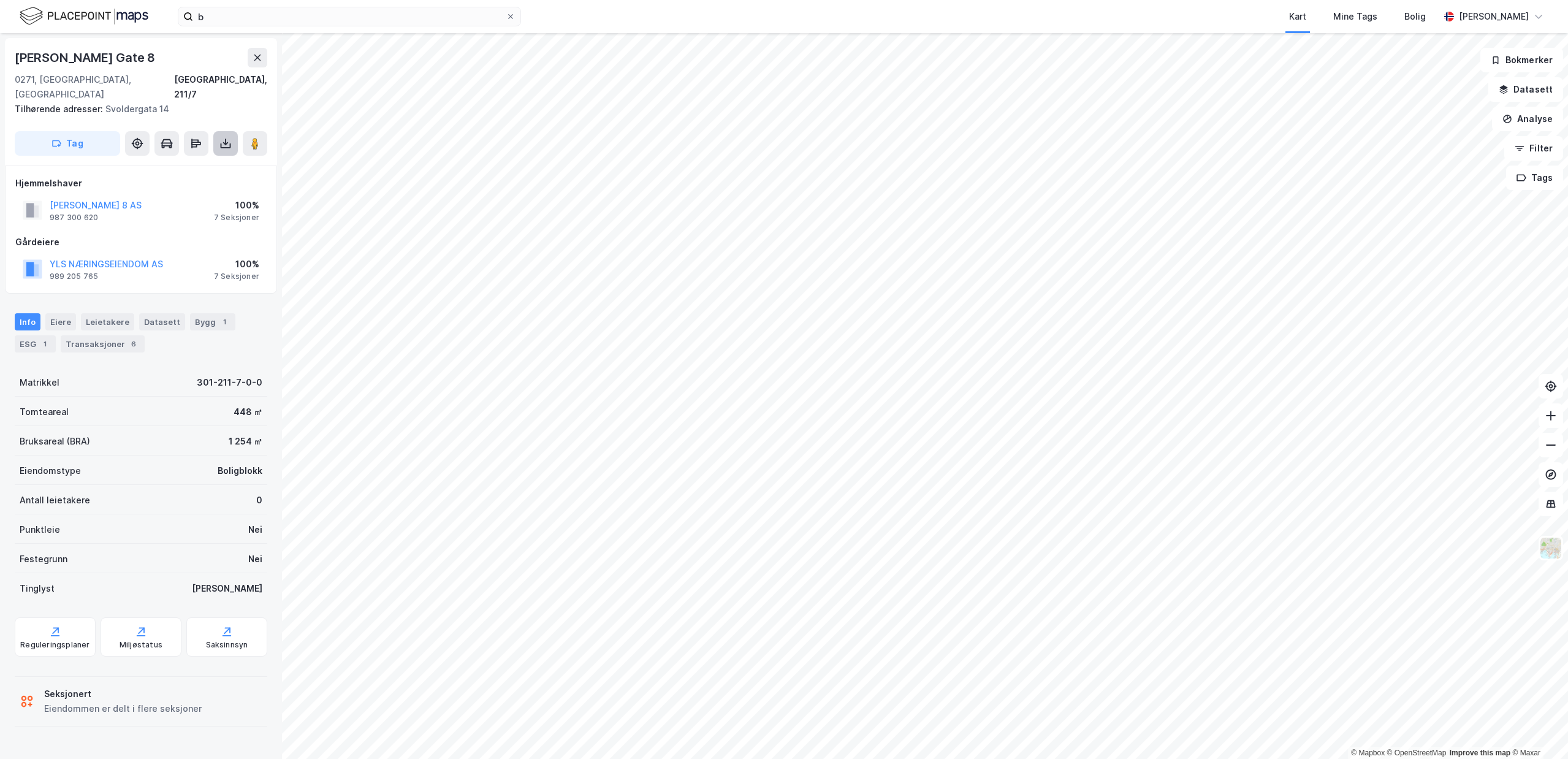
click at [227, 137] on icon at bounding box center [226, 144] width 12 height 12
click at [211, 158] on div "Last ned grunnbok" at bounding box center [172, 168] width 131 height 19
click at [77, 213] on div "987 300 620" at bounding box center [74, 218] width 48 height 10
